Goal: Transaction & Acquisition: Purchase product/service

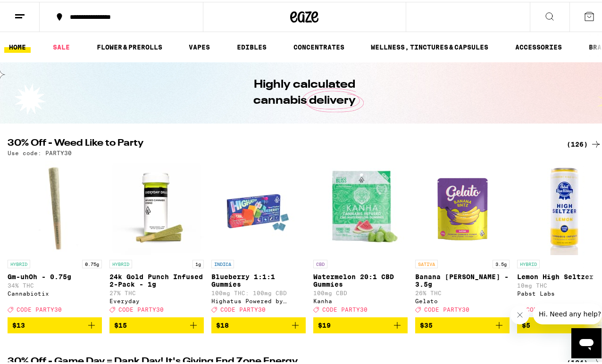
click at [580, 143] on div "(126)" at bounding box center [584, 142] width 35 height 11
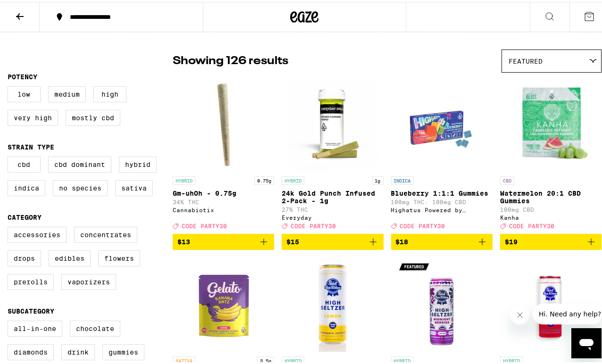
scroll to position [61, 0]
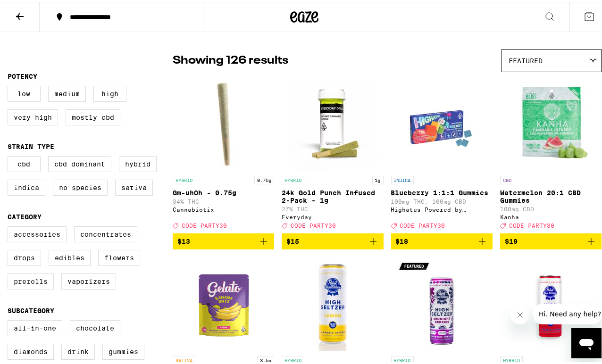
click at [24, 288] on label "Prerolls" at bounding box center [31, 280] width 46 height 16
click at [10, 226] on input "Prerolls" at bounding box center [9, 226] width 0 height 0
checkbox input "true"
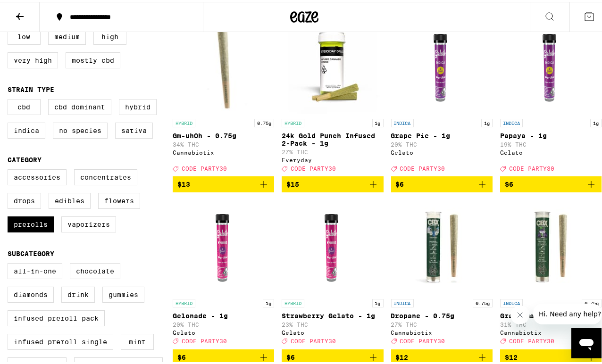
scroll to position [179, 0]
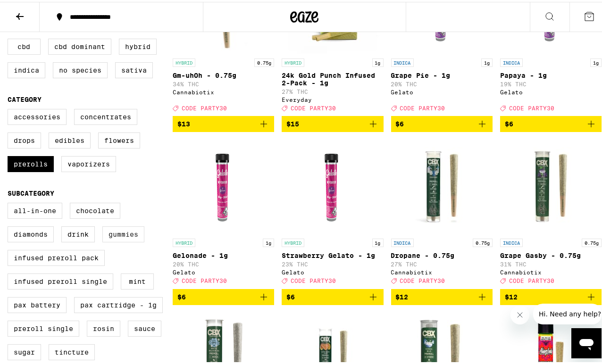
click at [129, 241] on label "Gummies" at bounding box center [123, 233] width 42 height 16
click at [10, 203] on input "Gummies" at bounding box center [9, 202] width 0 height 0
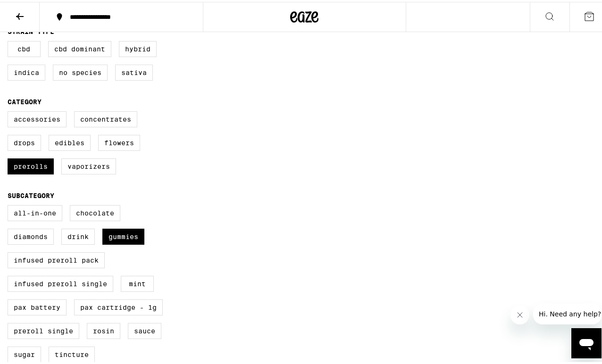
scroll to position [210, 0]
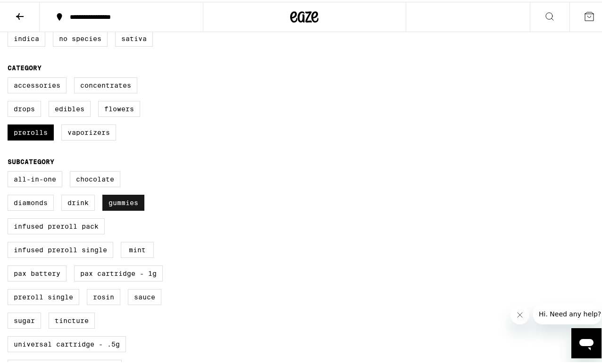
click at [130, 209] on label "Gummies" at bounding box center [123, 201] width 42 height 16
click at [10, 171] on input "Gummies" at bounding box center [9, 171] width 0 height 0
checkbox input "false"
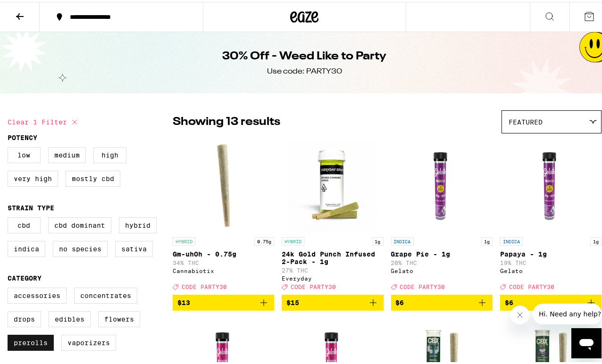
click at [42, 349] on label "Prerolls" at bounding box center [31, 341] width 46 height 16
click at [10, 288] on input "Prerolls" at bounding box center [9, 287] width 0 height 0
checkbox input "false"
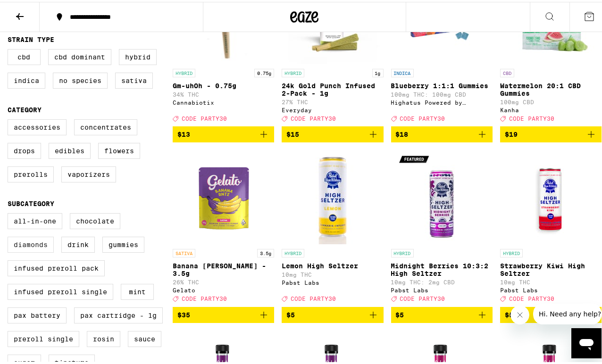
scroll to position [172, 0]
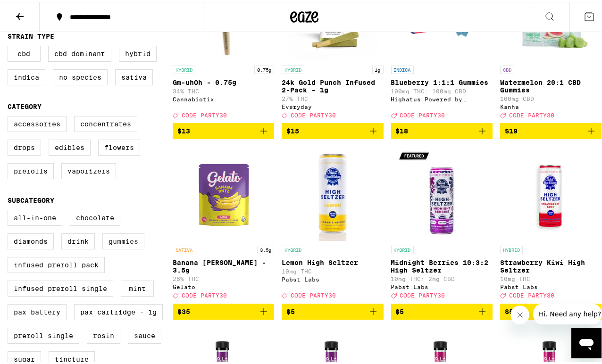
click at [123, 248] on label "Gummies" at bounding box center [123, 240] width 42 height 16
click at [10, 210] on input "Gummies" at bounding box center [9, 209] width 0 height 0
checkbox input "true"
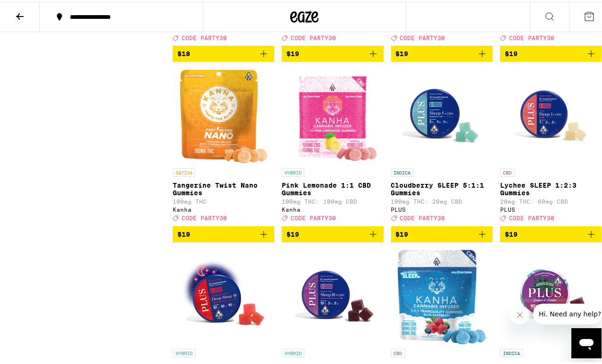
scroll to position [965, 0]
